Goal: Find contact information: Find contact information

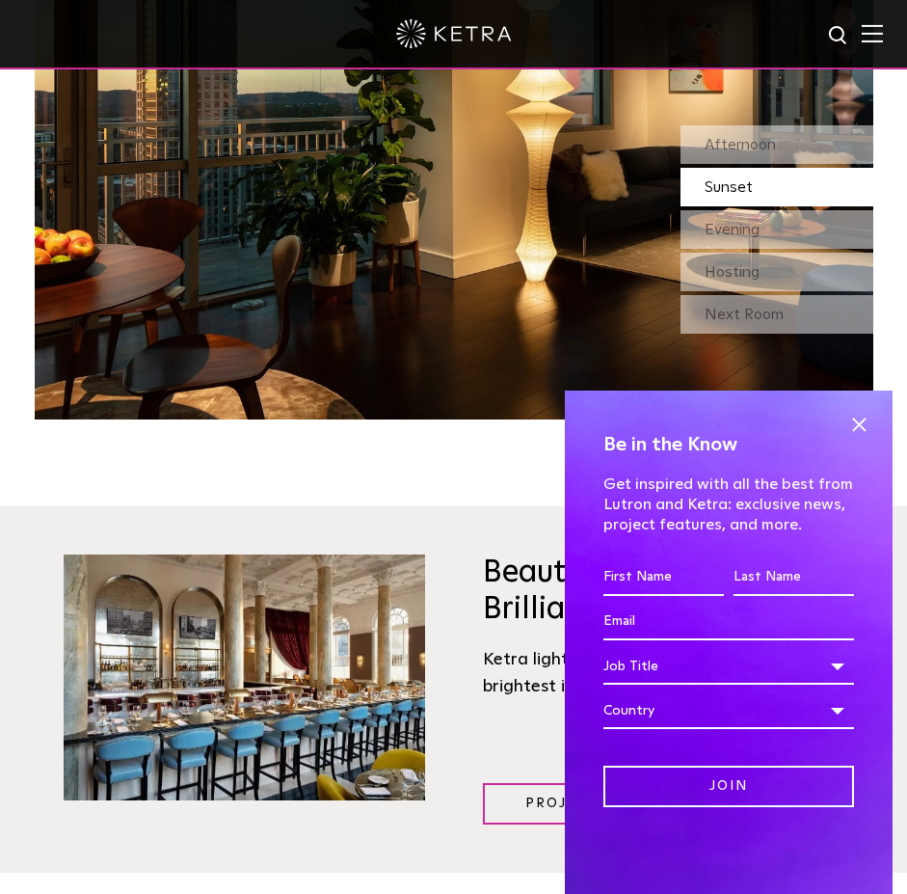
scroll to position [2314, 0]
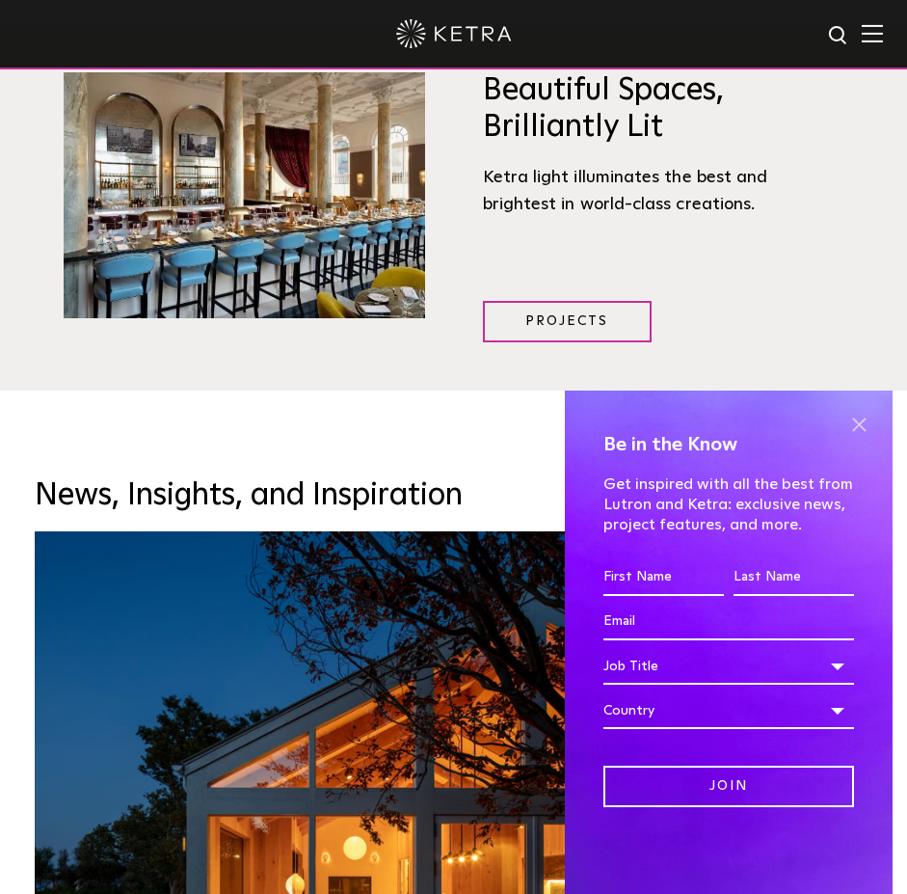
click at [866, 418] on span at bounding box center [858, 424] width 29 height 29
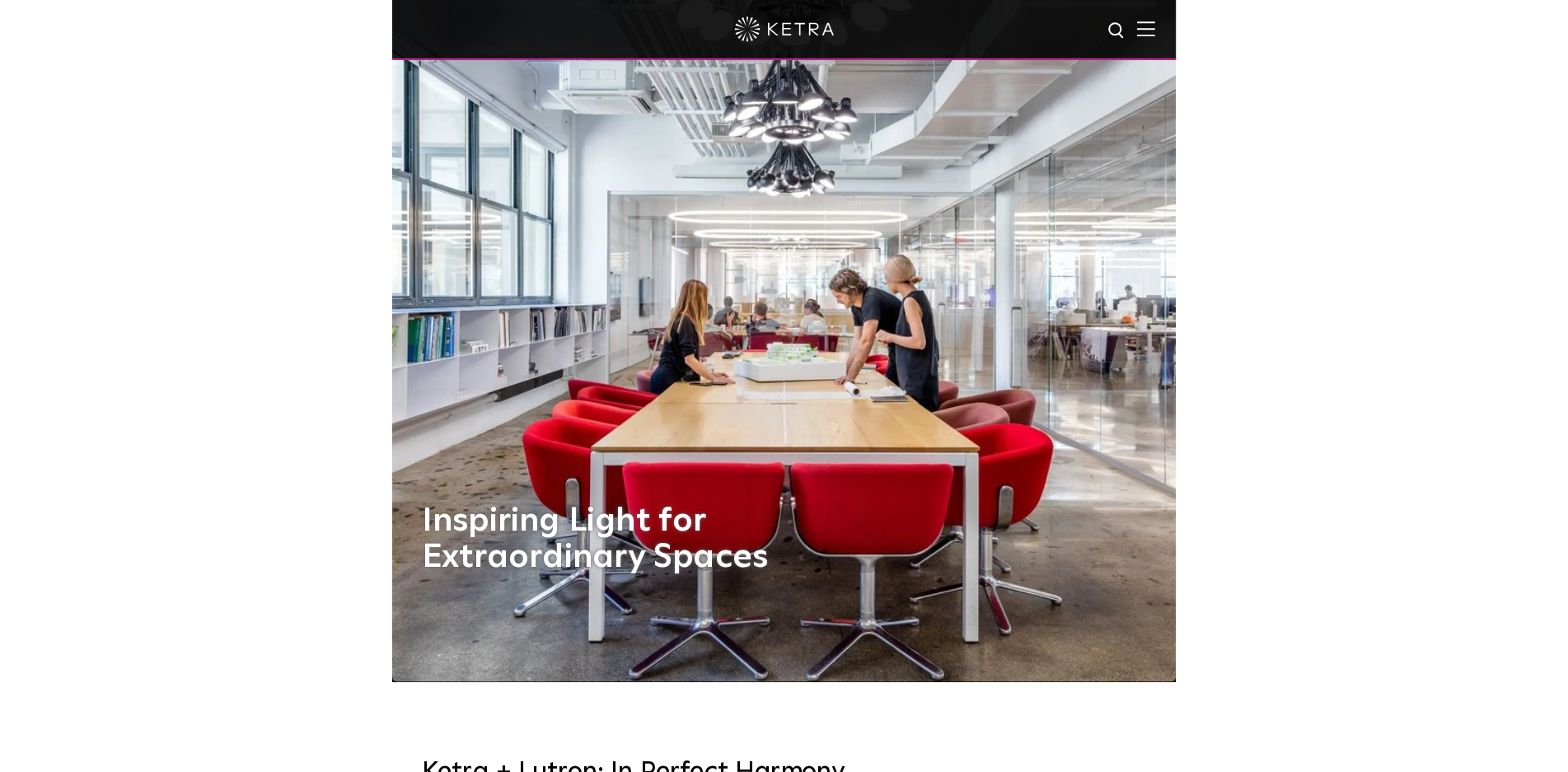
scroll to position [0, 0]
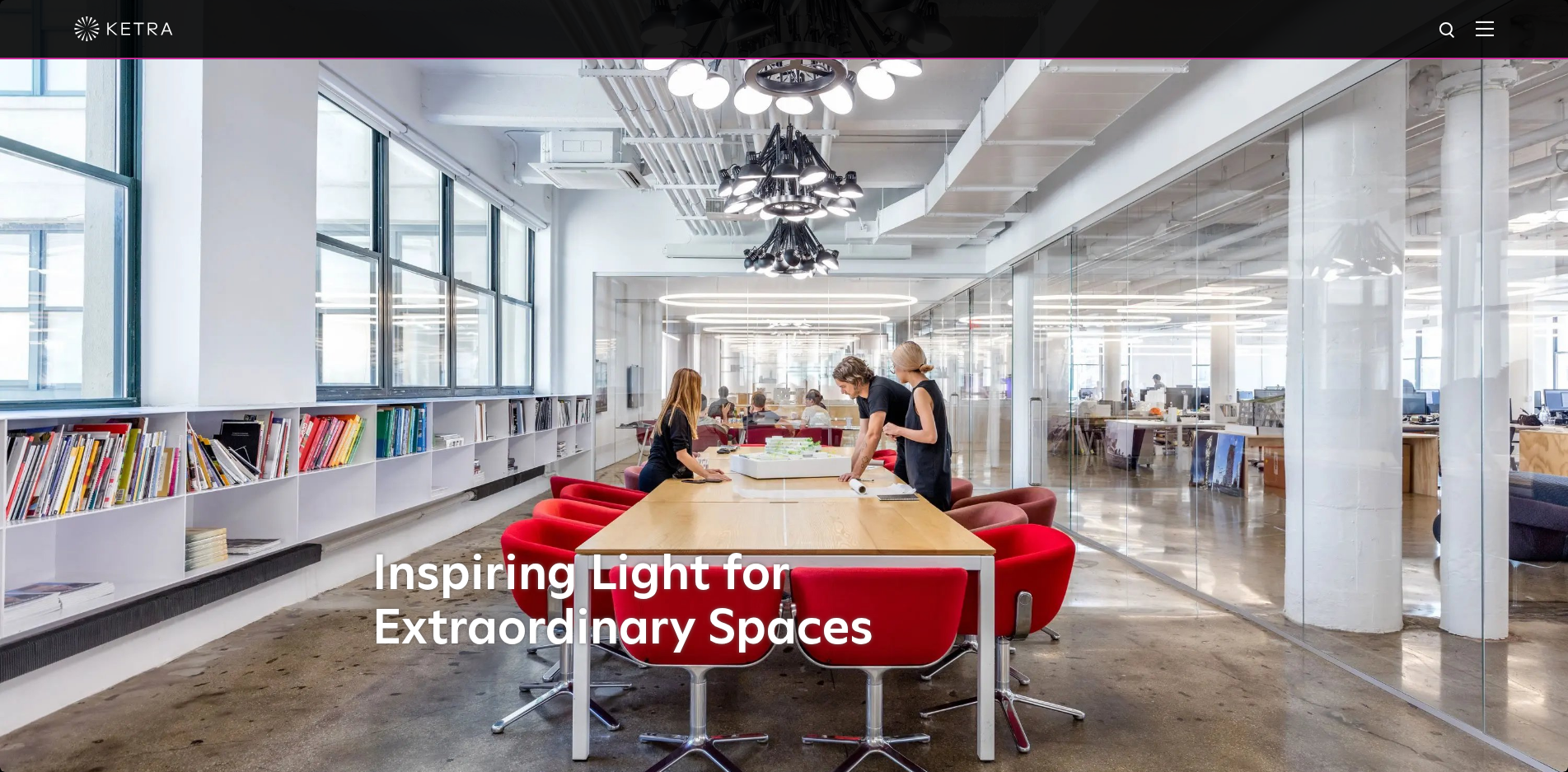
click at [775, 32] on img at bounding box center [1484, 28] width 18 height 15
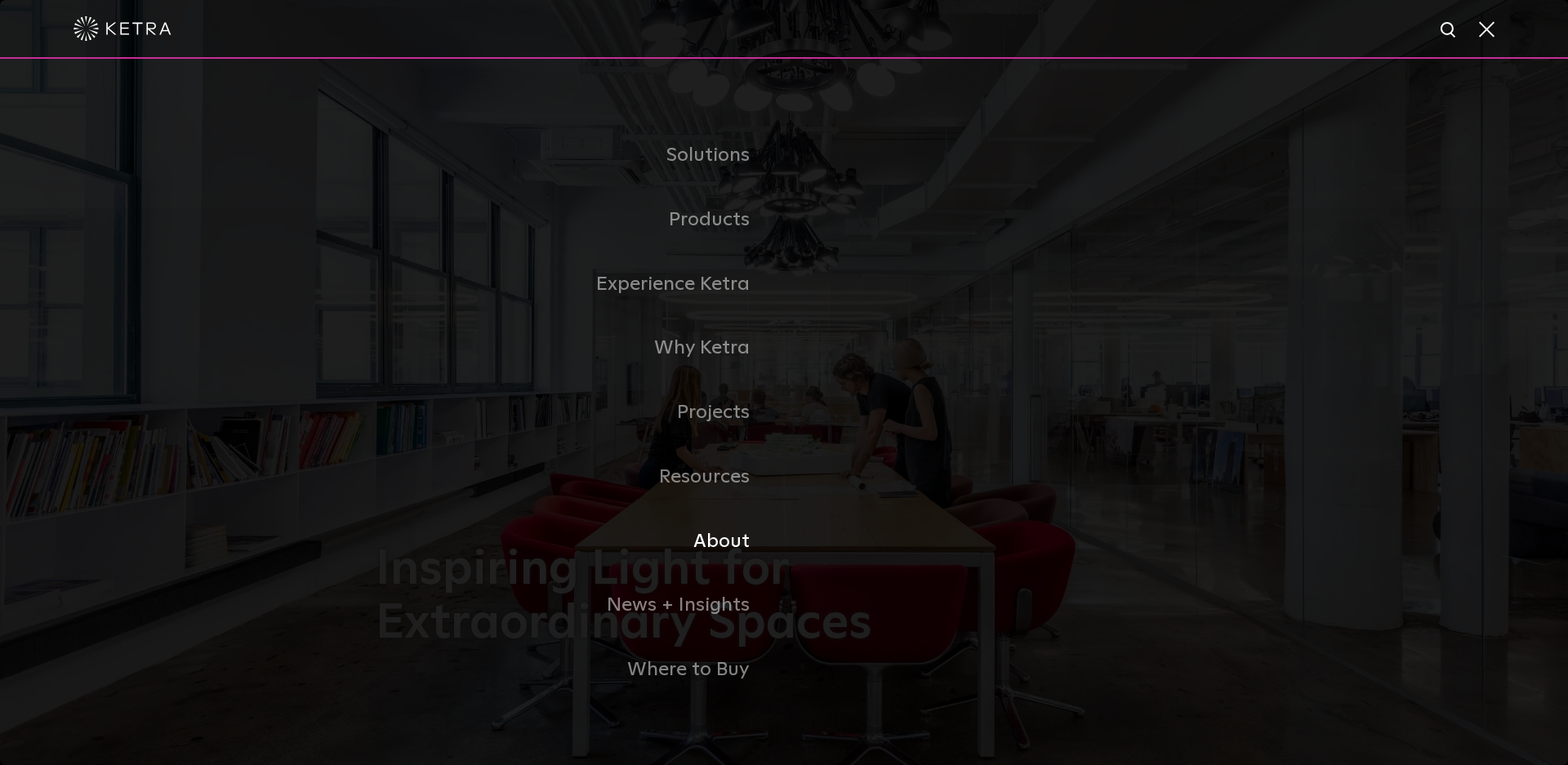
click at [725, 535] on link "About" at bounding box center [579, 542] width 408 height 64
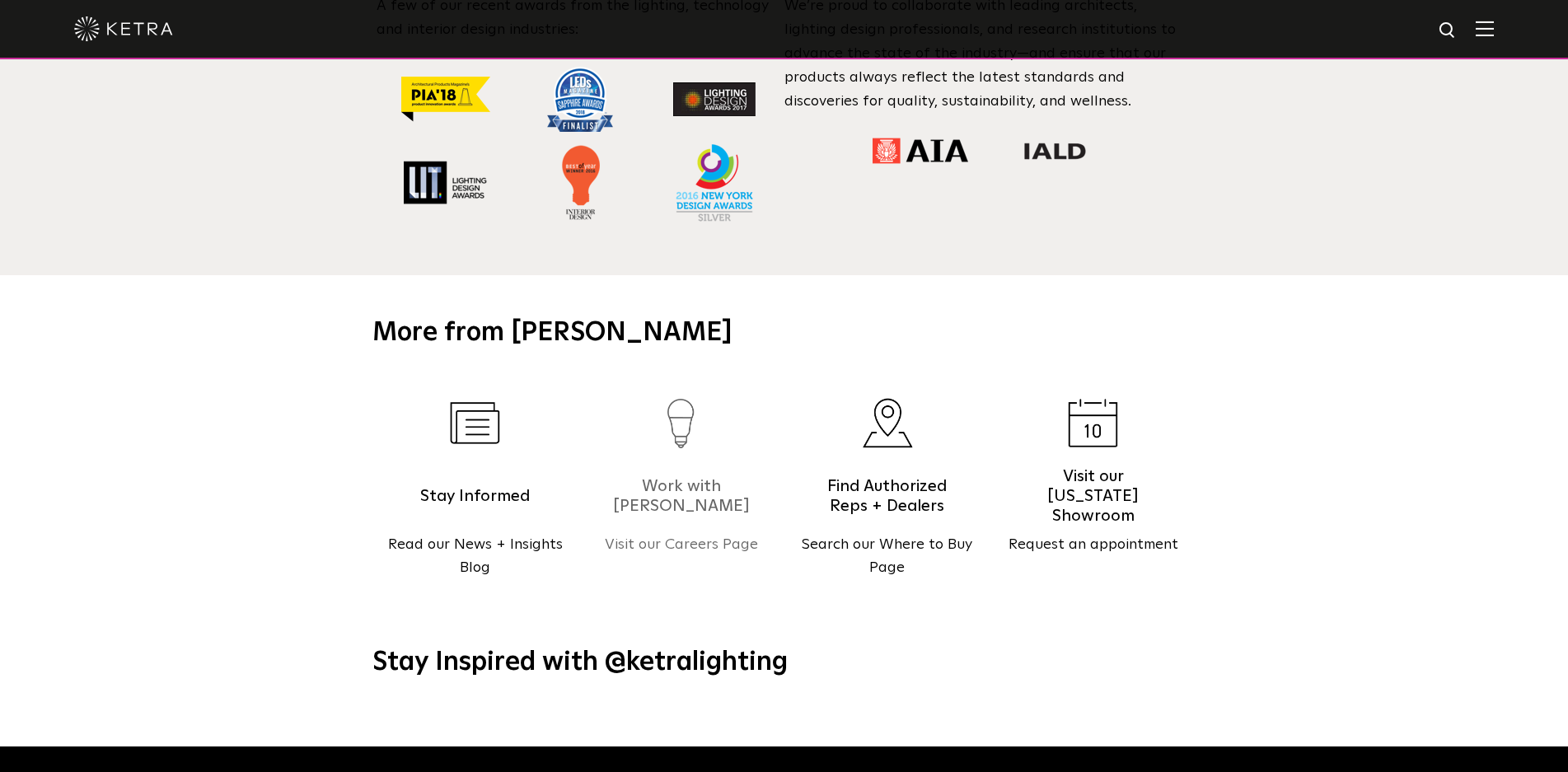
scroll to position [2060, 0]
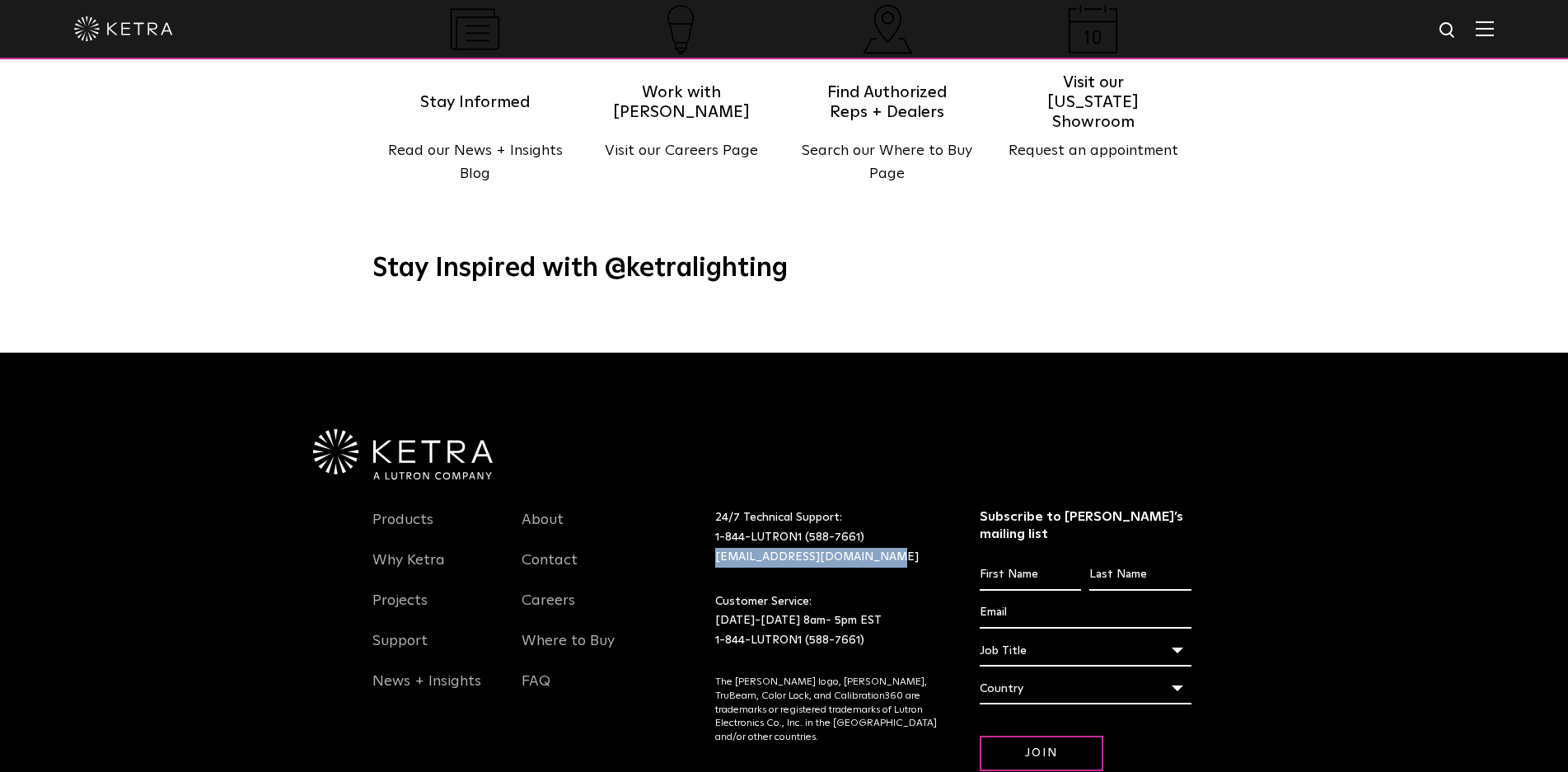
drag, startPoint x: 877, startPoint y: 517, endPoint x: 708, endPoint y: 508, distance: 169.2
click at [708, 509] on div "24/7 Technical Support: 1-844-LUTRON1 (588-7661) lightingsupport@lutron.com" at bounding box center [827, 538] width 248 height 58
copy link "[EMAIL_ADDRESS][DOMAIN_NAME]"
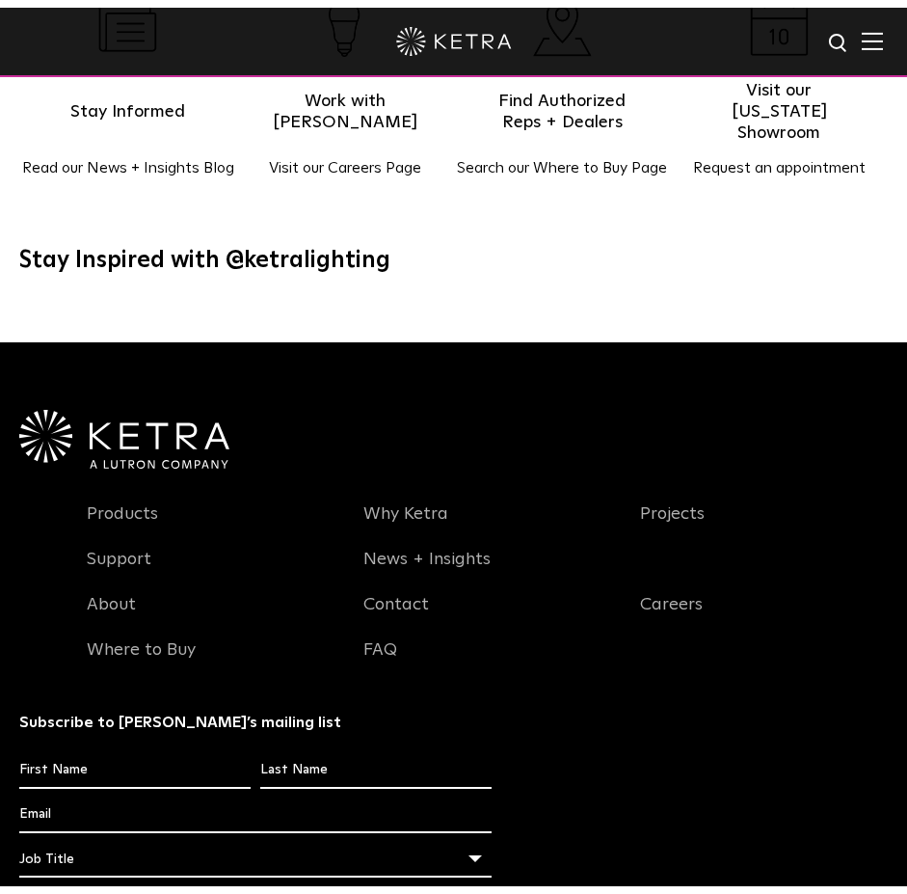
scroll to position [2408, 0]
